Goal: Navigation & Orientation: Go to known website

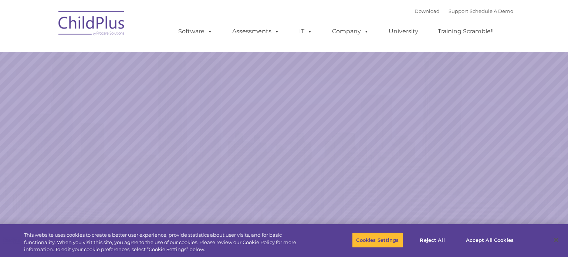
select select "MEDIUM"
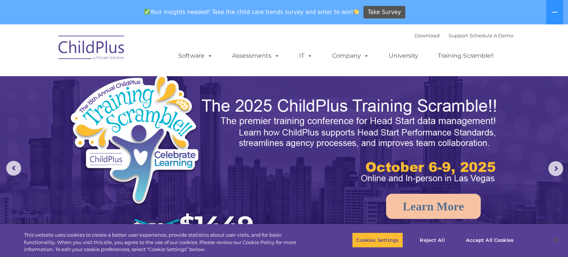
click at [98, 18] on div "Your insights needed! Take the child care trends survey and enter to win! Take …" at bounding box center [273, 12] width 547 height 24
click at [92, 52] on img at bounding box center [92, 48] width 74 height 37
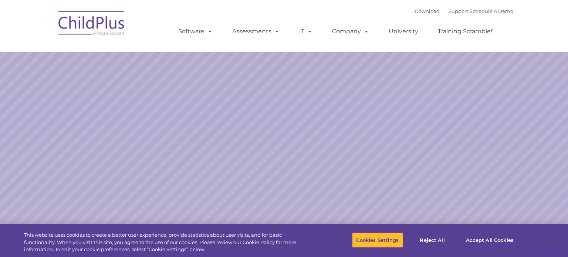
select select "MEDIUM"
